Goal: Information Seeking & Learning: Check status

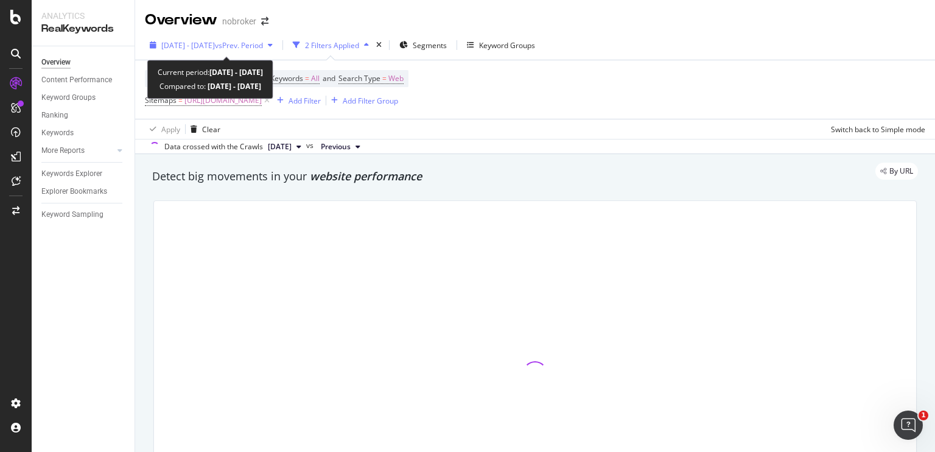
click at [203, 47] on span "[DATE] - [DATE]" at bounding box center [188, 45] width 54 height 10
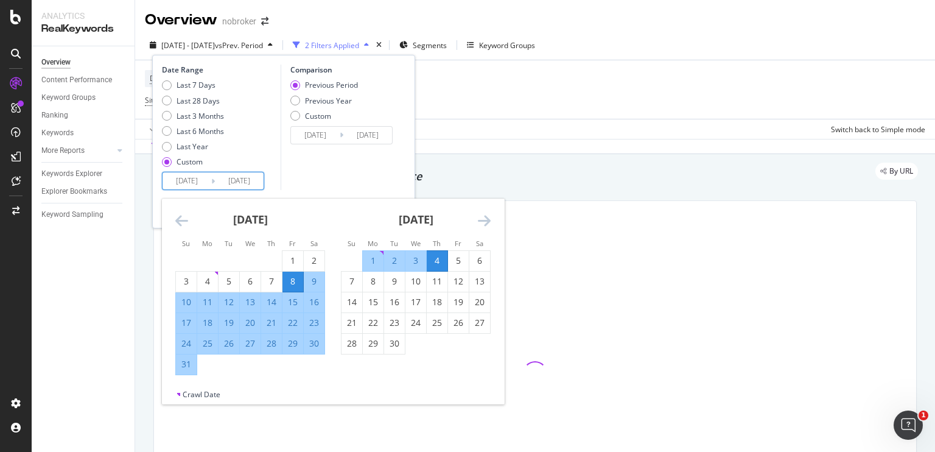
click at [181, 177] on input "[DATE]" at bounding box center [187, 180] width 49 height 17
click at [371, 259] on div "1" at bounding box center [373, 261] width 21 height 12
type input "[DATE]"
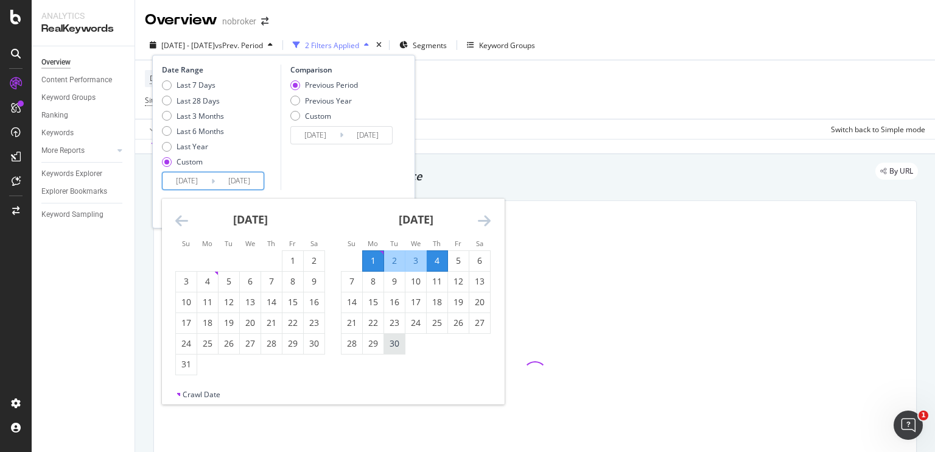
click at [396, 343] on div "30" at bounding box center [394, 343] width 21 height 12
type input "[DATE]"
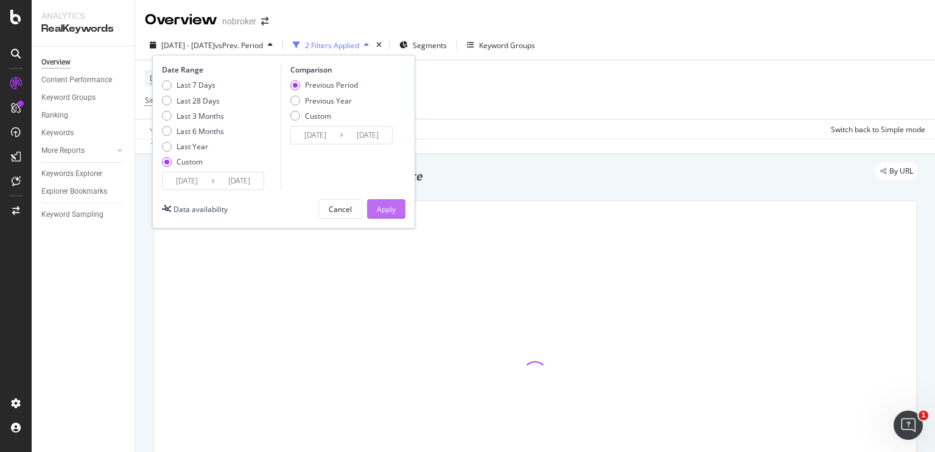
click at [398, 211] on button "Apply" at bounding box center [386, 208] width 38 height 19
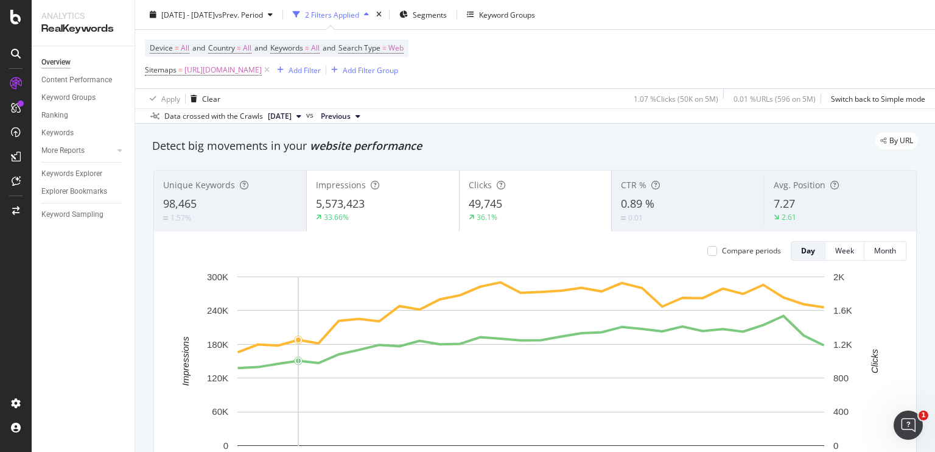
scroll to position [32, 0]
copy span "5,573,423"
copy span "49,745"
drag, startPoint x: 509, startPoint y: 206, endPoint x: 465, endPoint y: 202, distance: 44.1
click at [469, 202] on div "49,745" at bounding box center [536, 203] width 134 height 16
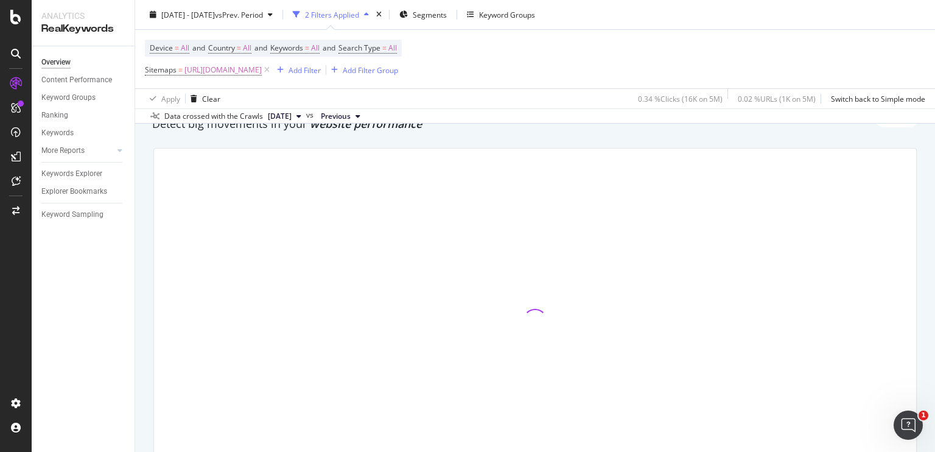
scroll to position [56, 0]
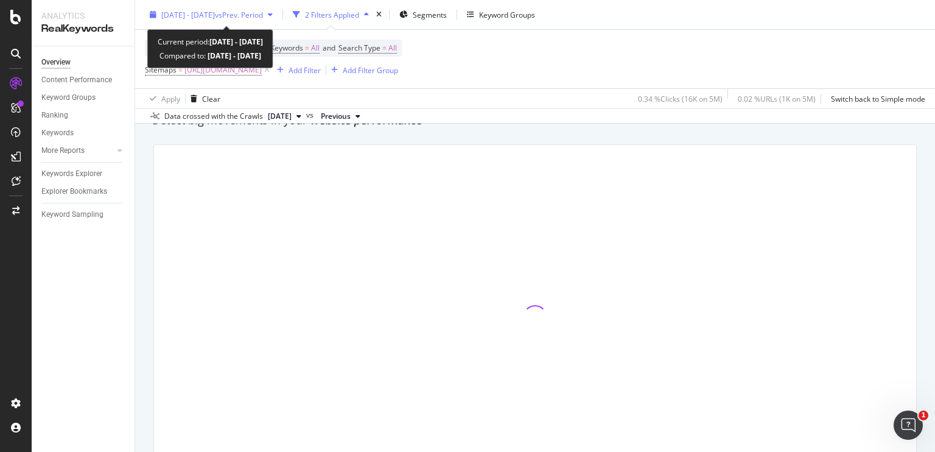
click at [194, 19] on div "[DATE] - [DATE] vs Prev. Period" at bounding box center [212, 14] width 102 height 10
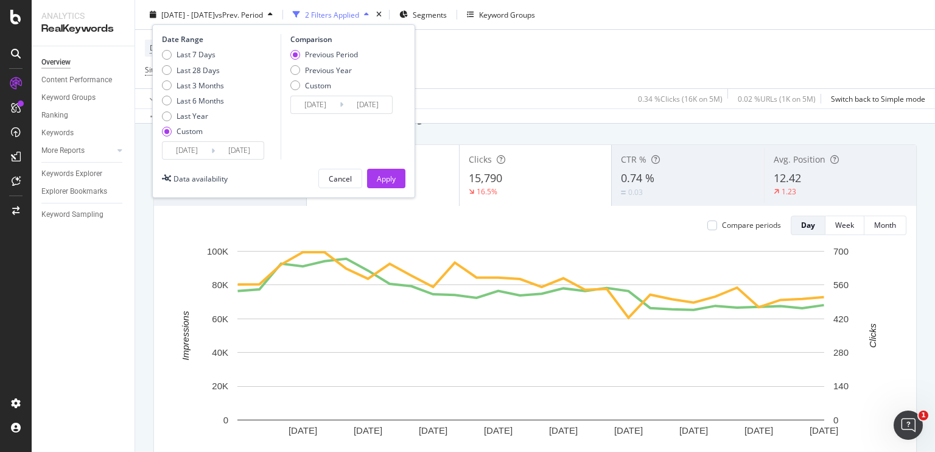
click at [191, 153] on input "[DATE]" at bounding box center [187, 150] width 49 height 17
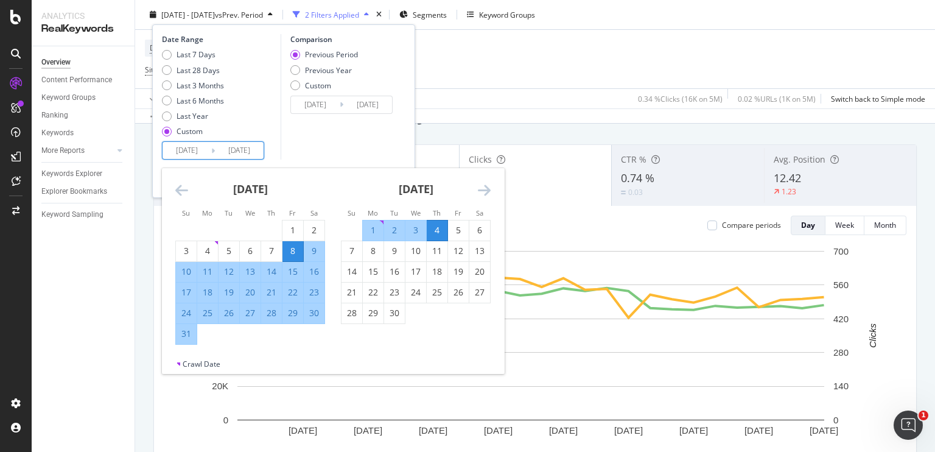
click at [373, 228] on div "1" at bounding box center [373, 230] width 21 height 12
type input "[DATE]"
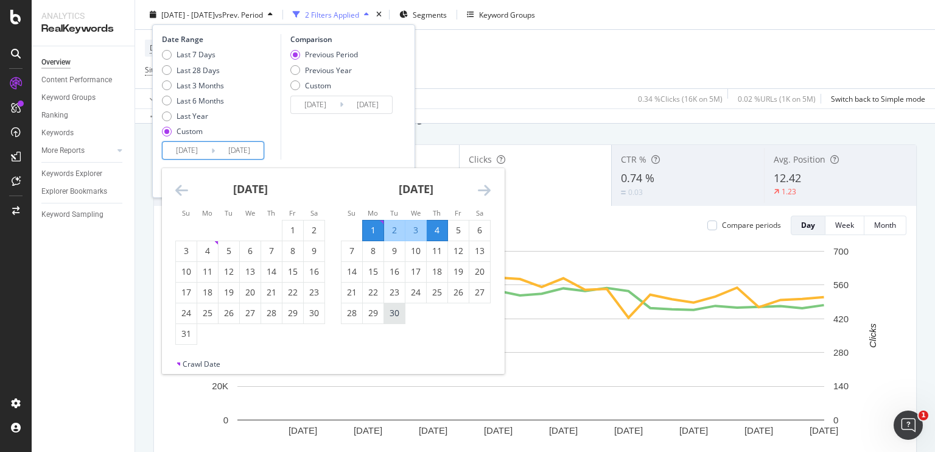
click at [399, 311] on div "30" at bounding box center [394, 313] width 21 height 12
type input "[DATE]"
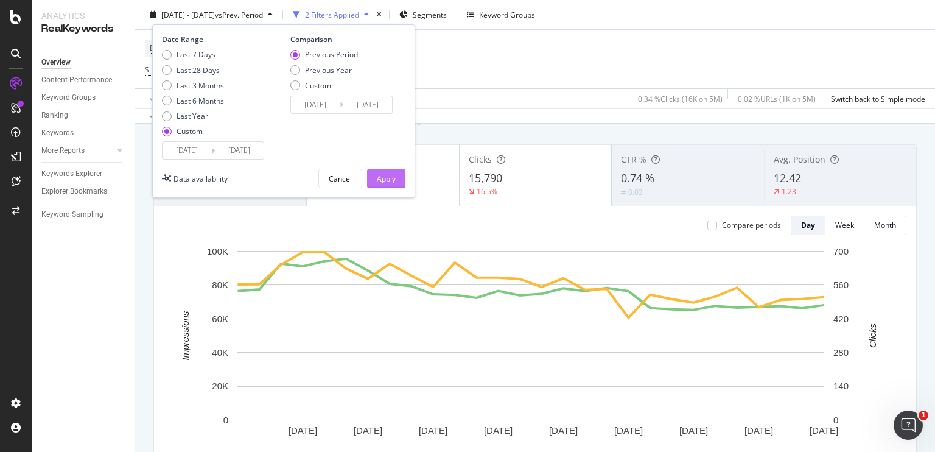
click at [395, 183] on div "Apply" at bounding box center [386, 178] width 19 height 10
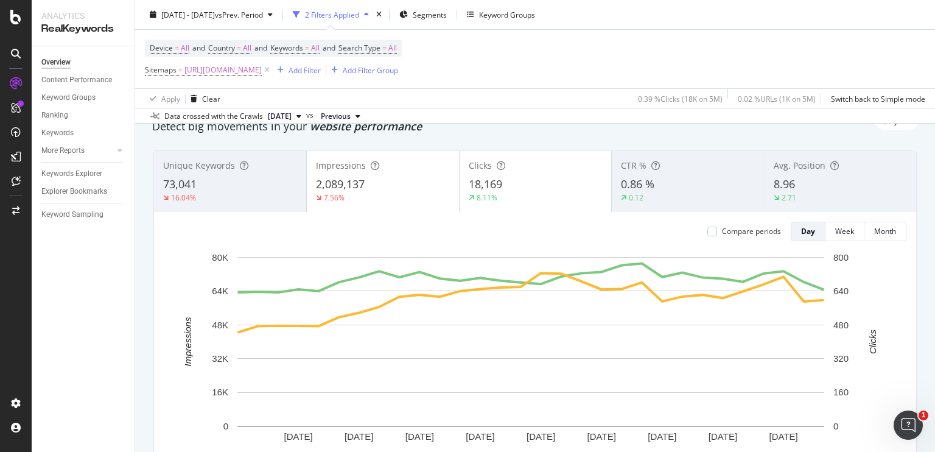
scroll to position [46, 0]
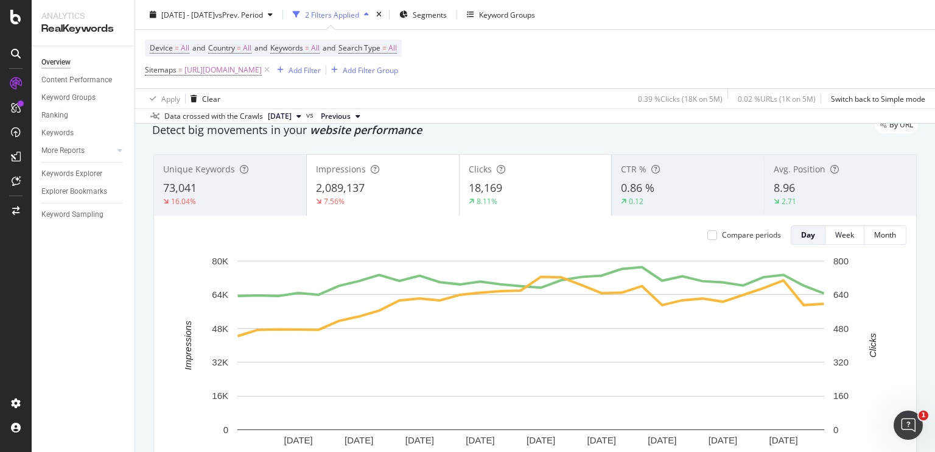
click at [306, 111] on button "[DATE]" at bounding box center [284, 116] width 43 height 15
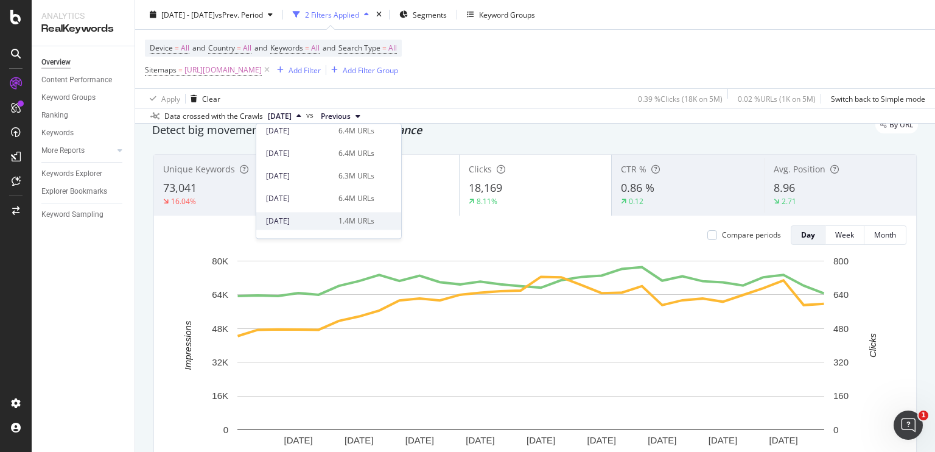
scroll to position [63, 0]
click at [304, 217] on div "2025 Apr. 7th 6.0M URLs" at bounding box center [328, 226] width 145 height 23
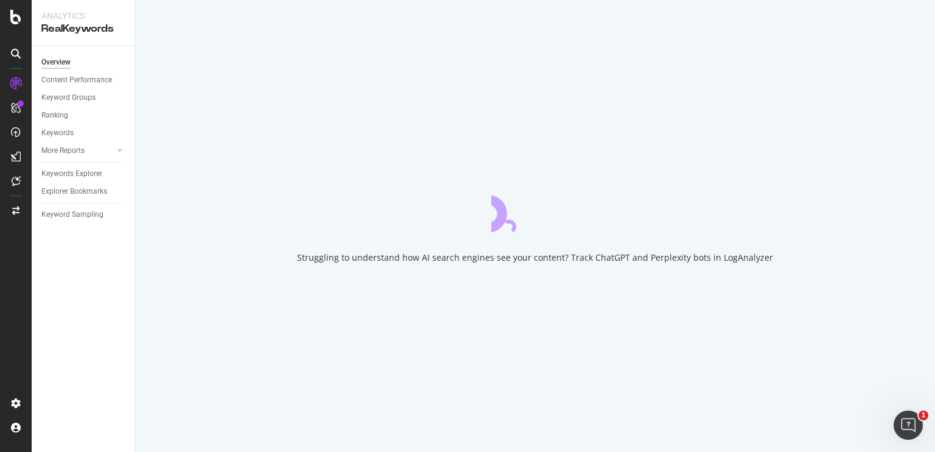
click at [306, 221] on div "Struggling to understand how AI search engines see your content? Track ChatGPT …" at bounding box center [535, 226] width 800 height 452
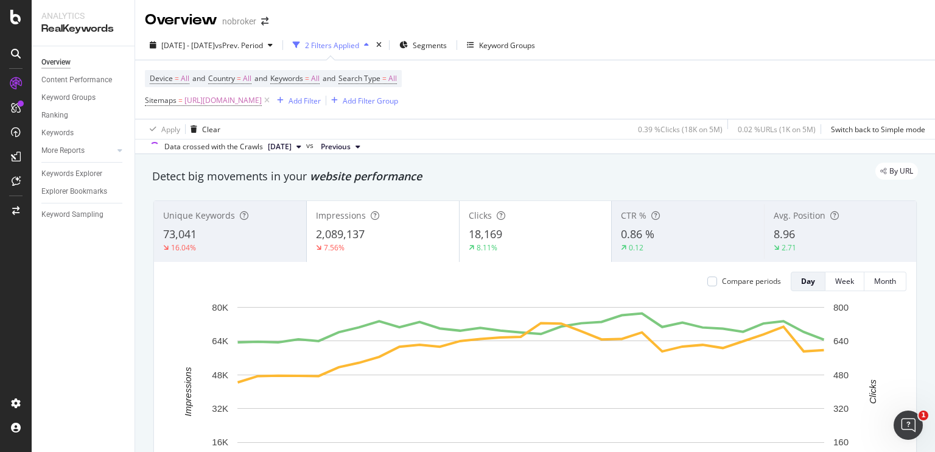
click at [292, 147] on span "[DATE]" at bounding box center [280, 146] width 24 height 11
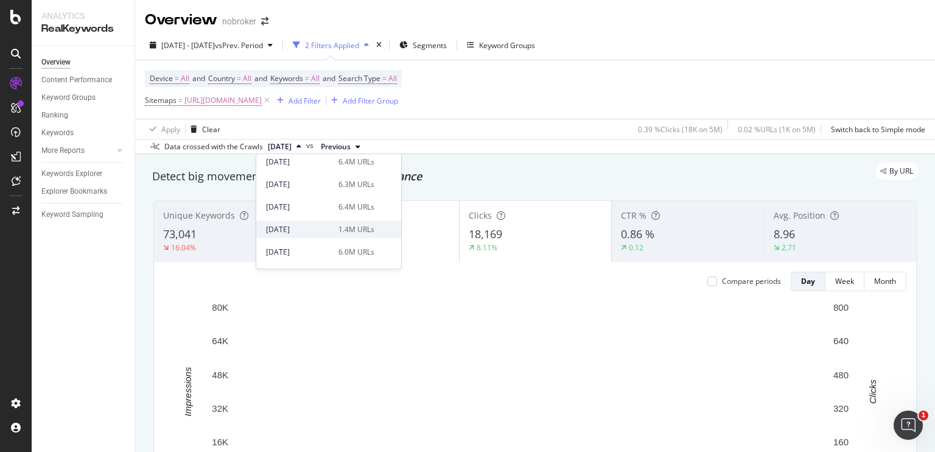
scroll to position [72, 0]
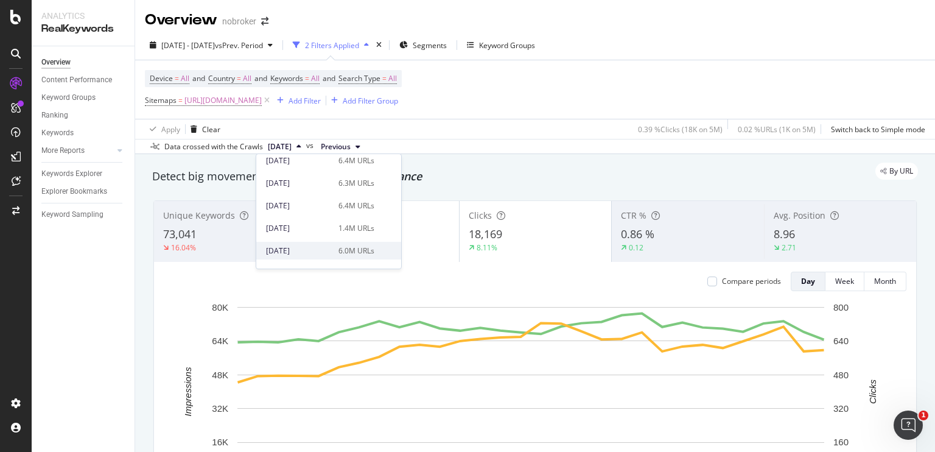
click at [303, 247] on div "2025 Apr. 7th" at bounding box center [298, 250] width 65 height 11
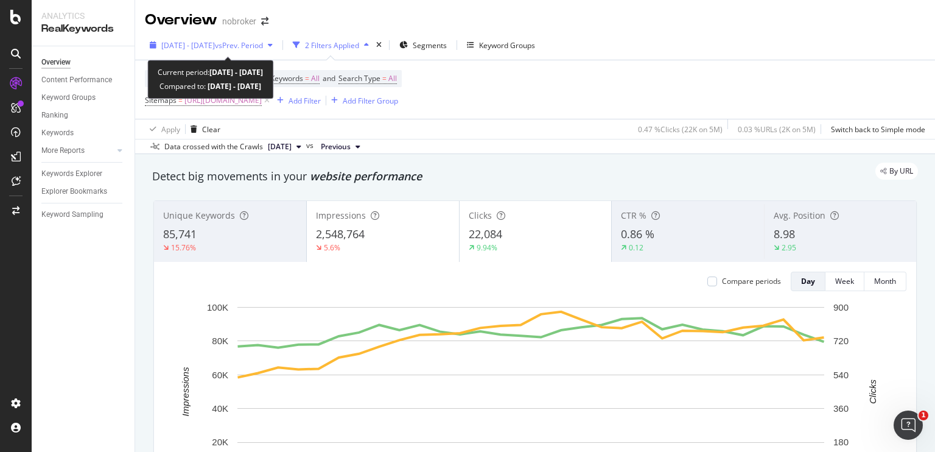
click at [263, 45] on span "vs Prev. Period" at bounding box center [239, 45] width 48 height 10
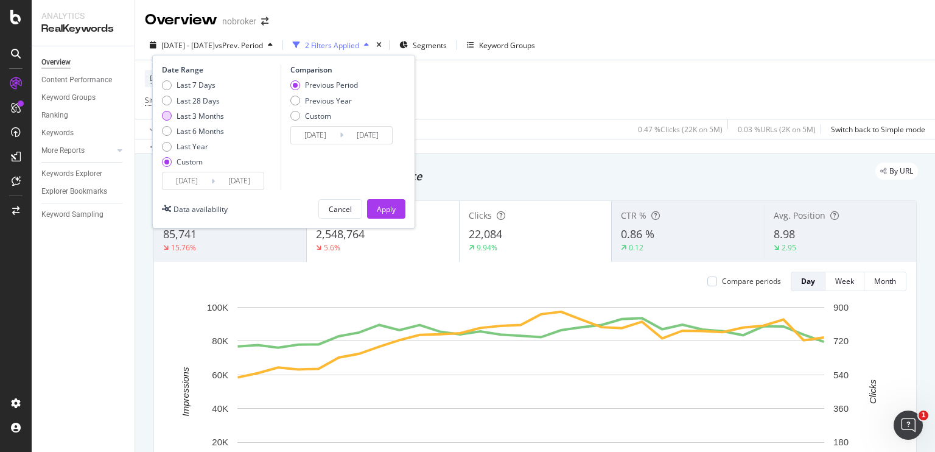
click at [219, 111] on div "Last 3 Months" at bounding box center [200, 116] width 47 height 10
type input "2025/07/05"
type input "2025/10/04"
type input "2025/04/04"
type input "2025/07/04"
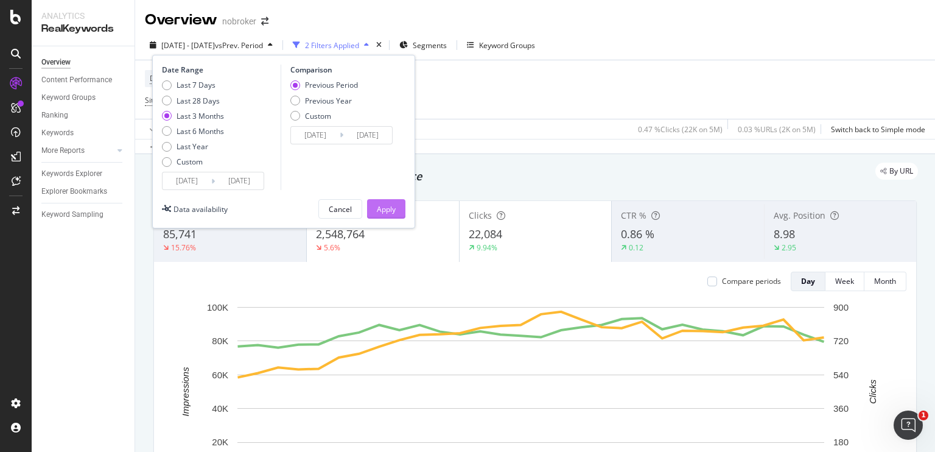
click at [389, 211] on div "Apply" at bounding box center [386, 209] width 19 height 10
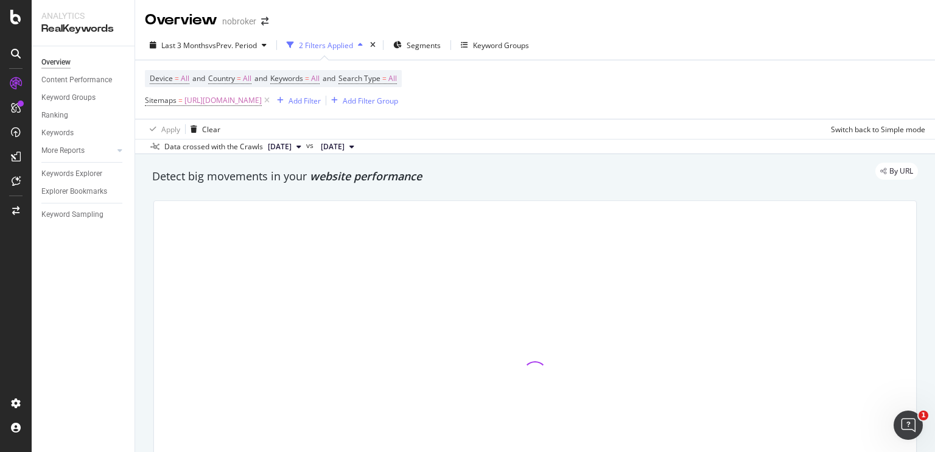
click at [313, 121] on div "Apply Clear Switch back to Simple mode" at bounding box center [535, 129] width 800 height 20
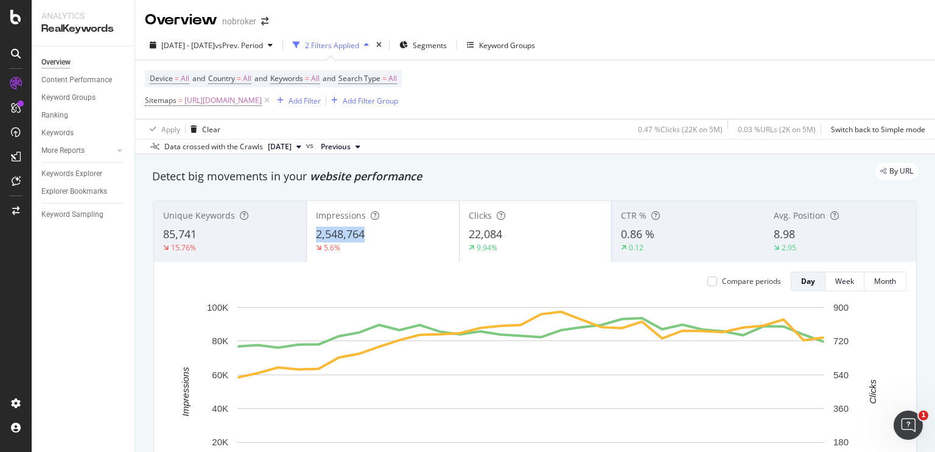
copy span "2,548,764"
drag, startPoint x: 508, startPoint y: 231, endPoint x: 465, endPoint y: 232, distance: 42.6
click at [469, 232] on div "22,084" at bounding box center [536, 234] width 134 height 16
copy span "22,084"
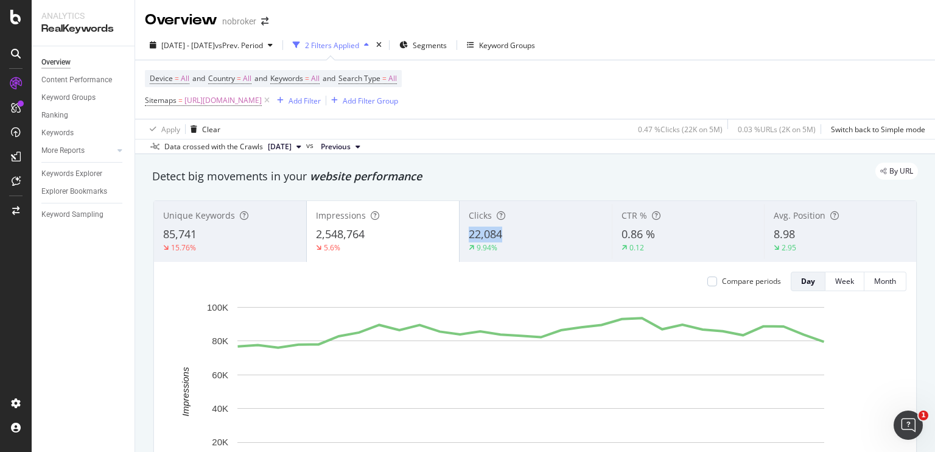
copy span "22,084"
copy span "85,741"
drag, startPoint x: 216, startPoint y: 240, endPoint x: 158, endPoint y: 230, distance: 58.9
click at [158, 230] on div "Unique Keywords 85,741 15.76%" at bounding box center [230, 231] width 152 height 55
